Goal: Find contact information: Obtain details needed to contact an individual or organization

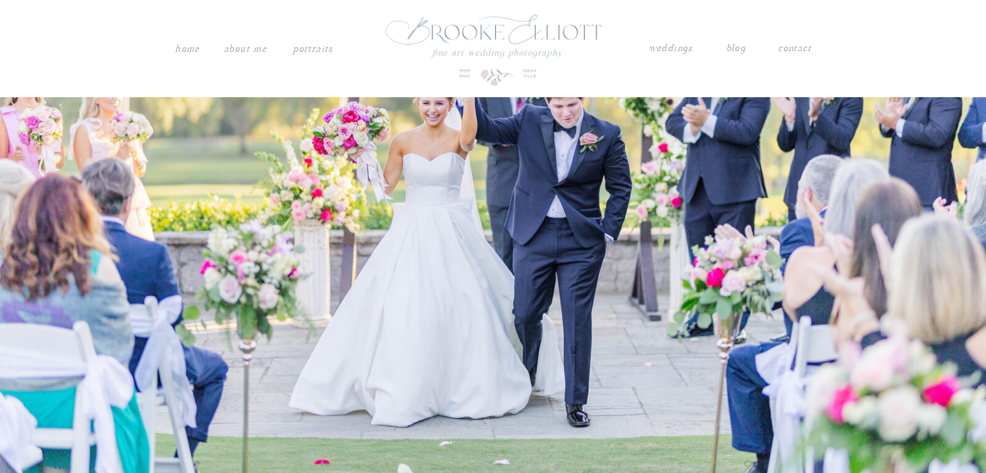
click at [793, 49] on nav "contact" at bounding box center [795, 46] width 34 height 13
click at [794, 47] on nav "contact" at bounding box center [795, 46] width 34 height 13
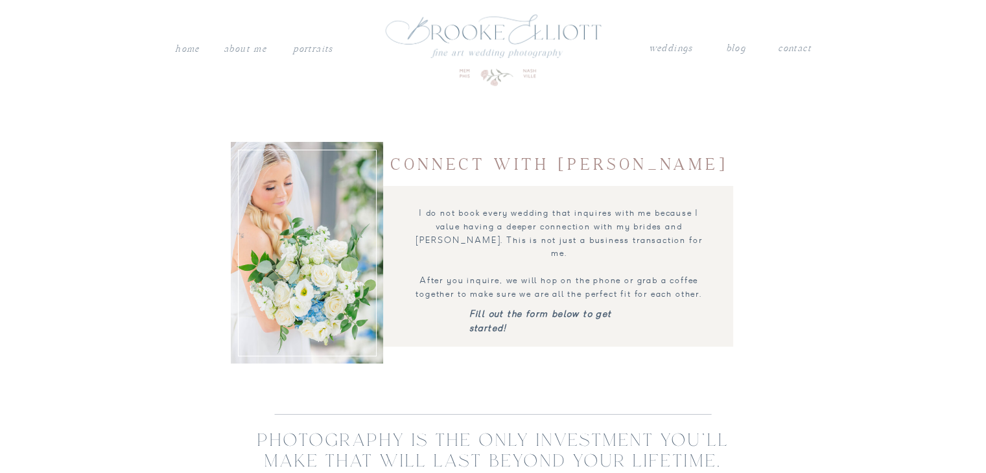
drag, startPoint x: 784, startPoint y: 55, endPoint x: 788, endPoint y: 50, distance: 6.9
click at [790, 47] on nav "contact" at bounding box center [795, 46] width 34 height 13
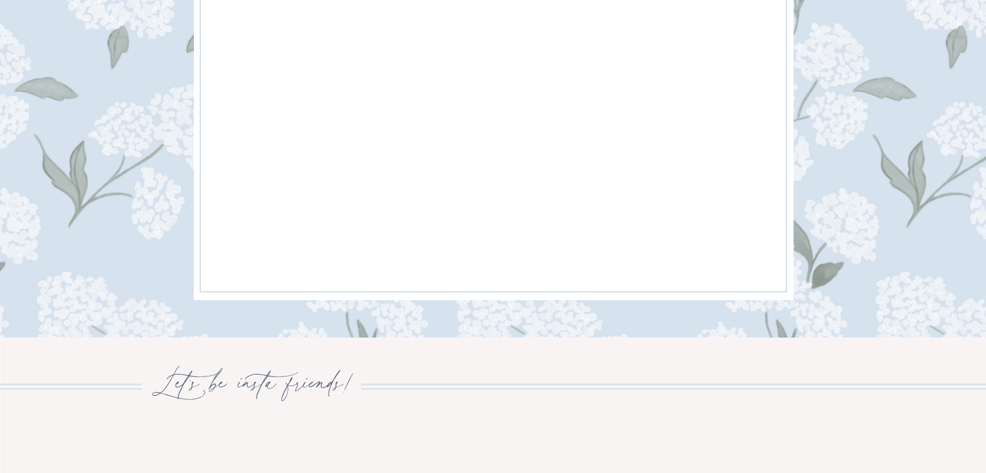
scroll to position [1297, 0]
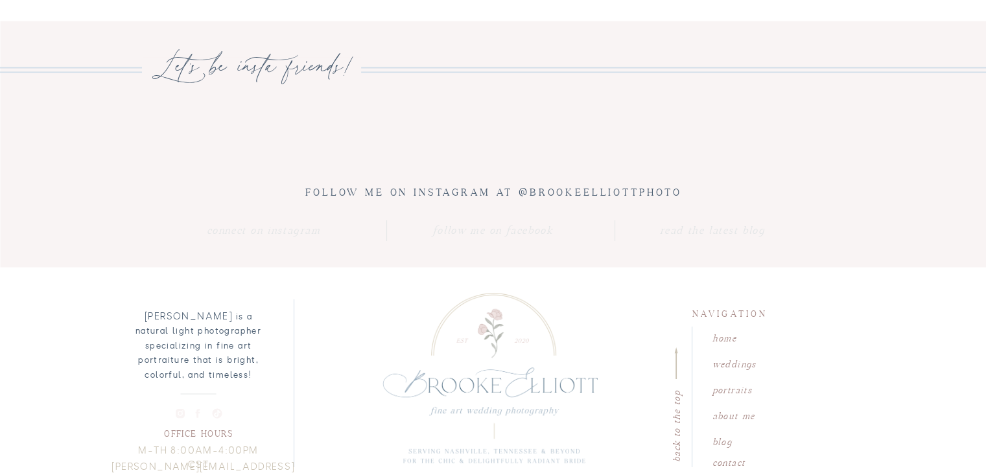
scroll to position [2438, 0]
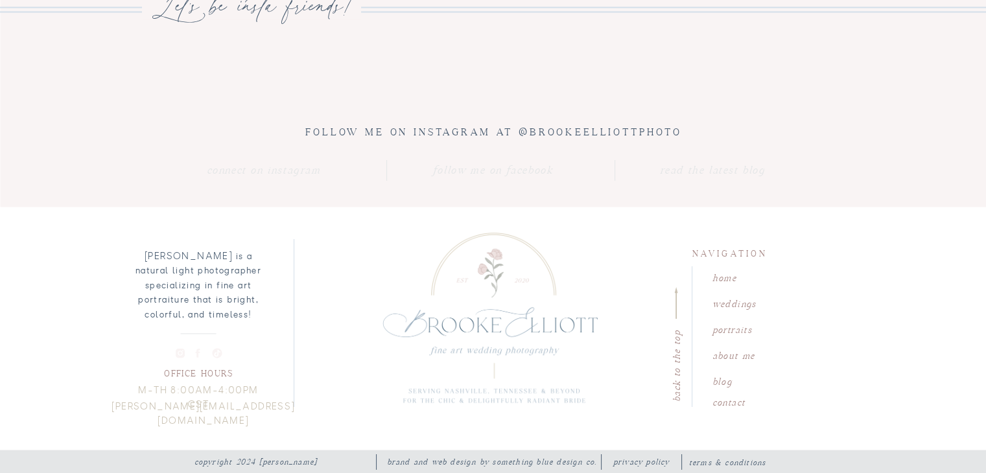
click at [729, 400] on nav "contact" at bounding box center [749, 400] width 74 height 12
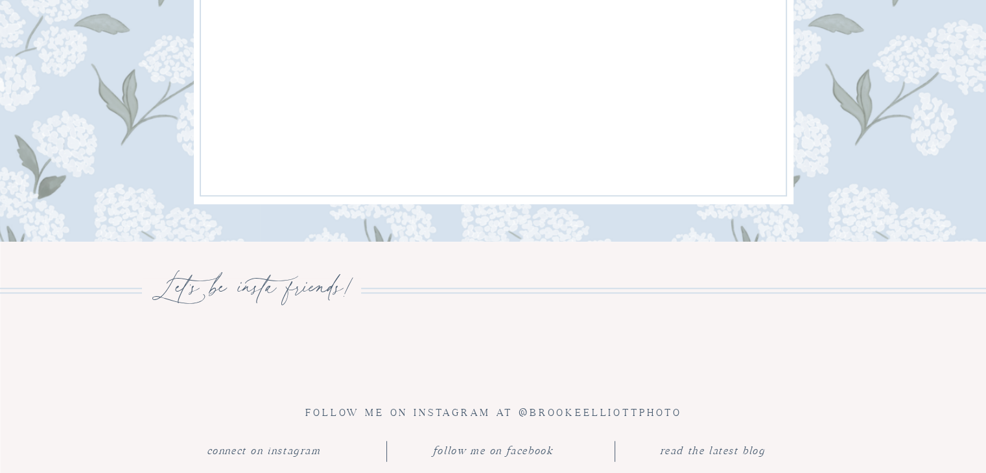
scroll to position [862, 0]
